Goal: Transaction & Acquisition: Download file/media

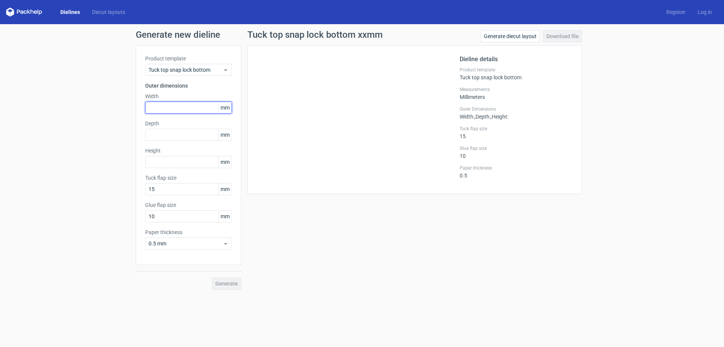
click at [183, 111] on input "text" at bounding box center [188, 107] width 87 height 12
click at [189, 66] on div "Tuck top snap lock bottom" at bounding box center [188, 70] width 87 height 12
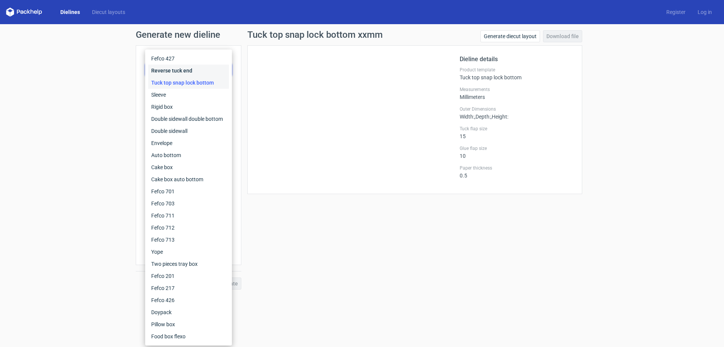
click at [181, 75] on div "Reverse tuck end" at bounding box center [188, 70] width 81 height 12
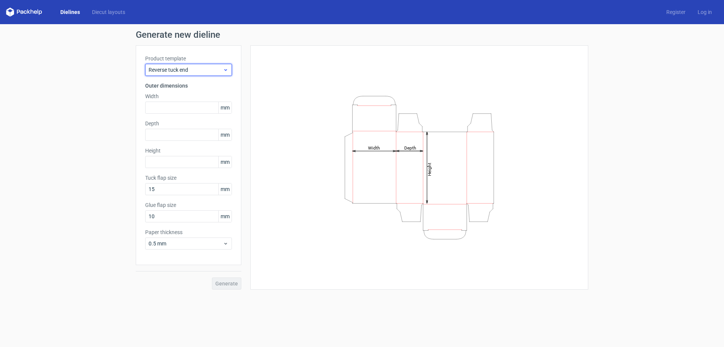
click at [183, 69] on span "Reverse tuck end" at bounding box center [186, 70] width 74 height 8
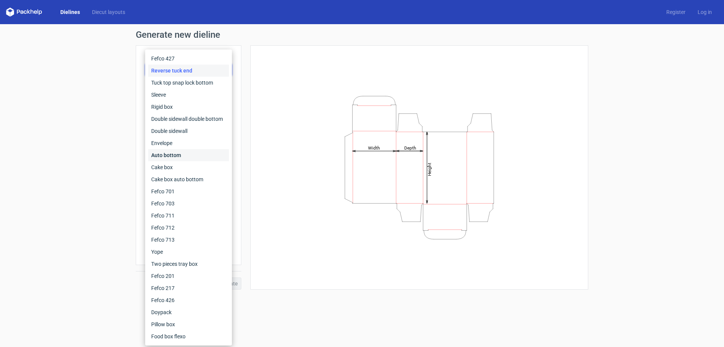
click at [189, 152] on div "Auto bottom" at bounding box center [188, 155] width 81 height 12
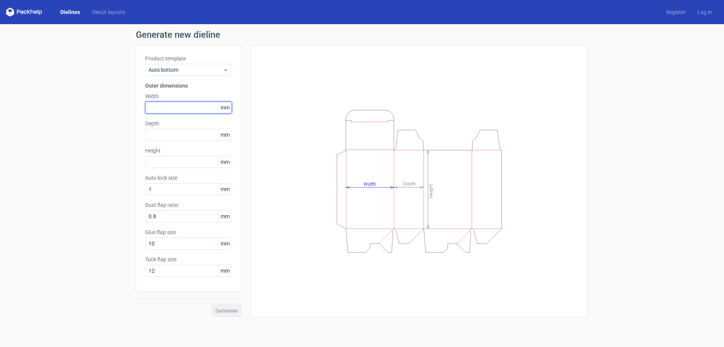
click at [184, 108] on input "text" at bounding box center [188, 107] width 87 height 12
type input "40"
type input "50"
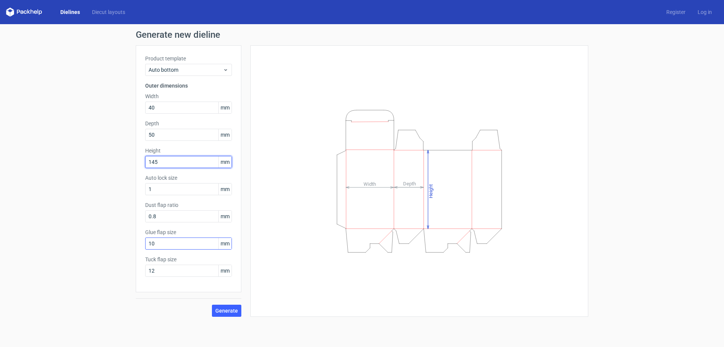
type input "145"
drag, startPoint x: 163, startPoint y: 244, endPoint x: 133, endPoint y: 244, distance: 29.0
click at [134, 244] on div "Generate new dieline Product template Auto bottom Outer dimensions Width 40 mm …" at bounding box center [362, 173] width 724 height 298
type input "15"
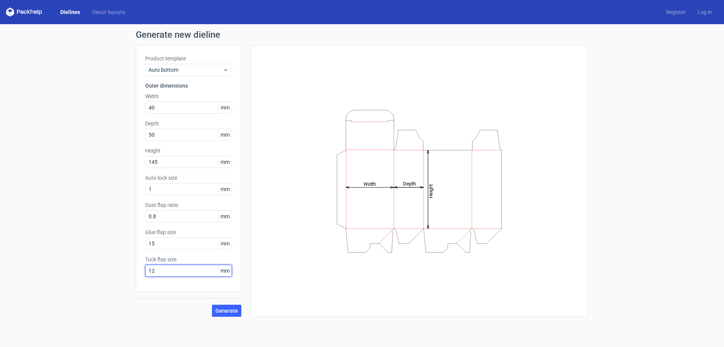
drag, startPoint x: 164, startPoint y: 271, endPoint x: 126, endPoint y: 269, distance: 38.2
click at [126, 269] on div "Generate new dieline Product template Auto bottom Outer dimensions Width 40 mm …" at bounding box center [362, 173] width 724 height 298
type input "15"
drag, startPoint x: 229, startPoint y: 303, endPoint x: 228, endPoint y: 307, distance: 4.4
click at [229, 303] on div "Generate" at bounding box center [189, 304] width 106 height 25
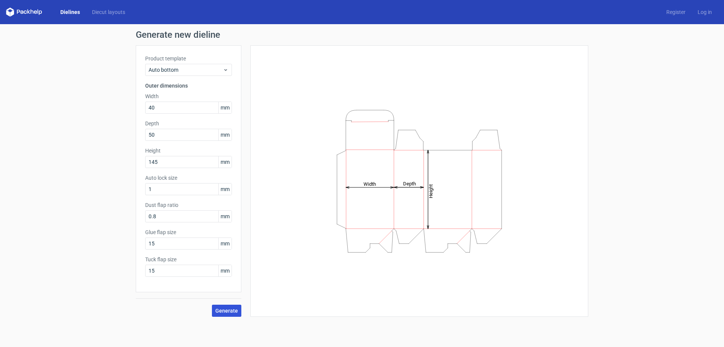
click at [227, 308] on span "Generate" at bounding box center [226, 310] width 23 height 5
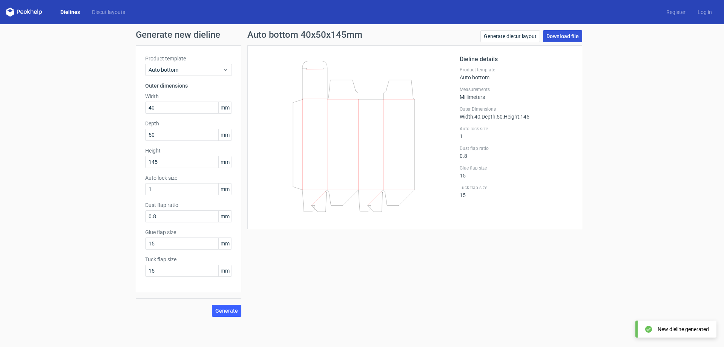
click at [562, 36] on link "Download file" at bounding box center [562, 36] width 39 height 12
drag, startPoint x: 585, startPoint y: 175, endPoint x: 575, endPoint y: 177, distance: 10.4
click at [585, 175] on div "Auto bottom 40x50x145mm Generate diecut layout Download file Dieline details Pr…" at bounding box center [414, 173] width 347 height 286
drag, startPoint x: 173, startPoint y: 107, endPoint x: 90, endPoint y: 101, distance: 83.2
click at [98, 101] on div "Generate new dieline Product template Auto bottom Outer dimensions Width 40 mm …" at bounding box center [362, 173] width 724 height 298
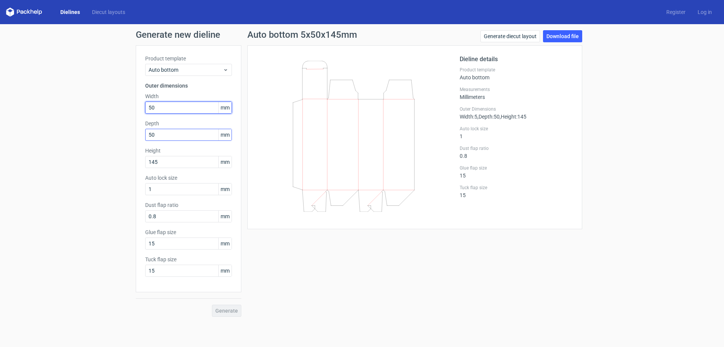
type input "50"
drag, startPoint x: 182, startPoint y: 137, endPoint x: 98, endPoint y: 138, distance: 83.3
click at [108, 137] on div "Generate new dieline Product template Auto bottom Outer dimensions Width 50 mm …" at bounding box center [362, 173] width 724 height 298
type input "40"
drag, startPoint x: 54, startPoint y: 231, endPoint x: 223, endPoint y: 280, distance: 176.3
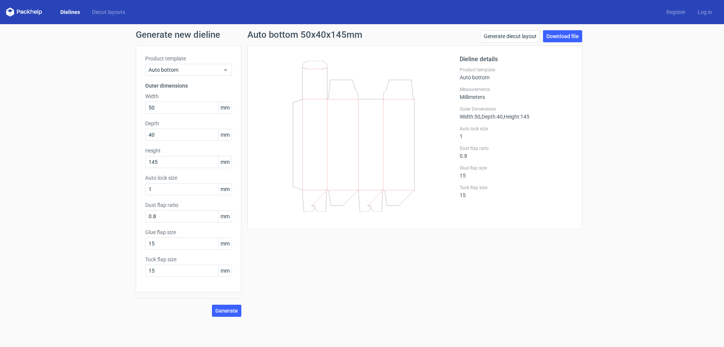
click at [58, 231] on div "Generate new dieline Product template Auto bottom Outer dimensions Width 50 mm …" at bounding box center [362, 173] width 724 height 298
click at [218, 315] on button "Generate" at bounding box center [226, 310] width 29 height 12
click at [564, 34] on link "Download file" at bounding box center [562, 36] width 39 height 12
click at [549, 236] on div "Auto bottom 50x40x145mm Generate diecut layout Download file Dieline details Pr…" at bounding box center [414, 173] width 347 height 286
